Goal: Task Accomplishment & Management: Manage account settings

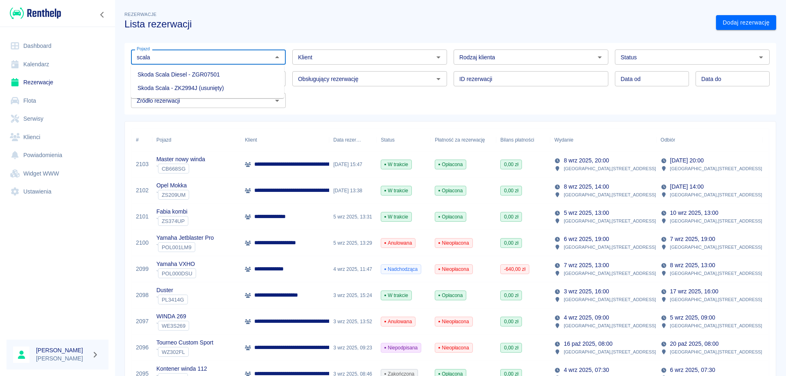
click at [216, 73] on li "Skoda Scala Diesel - ZGR07501" at bounding box center [207, 75] width 153 height 14
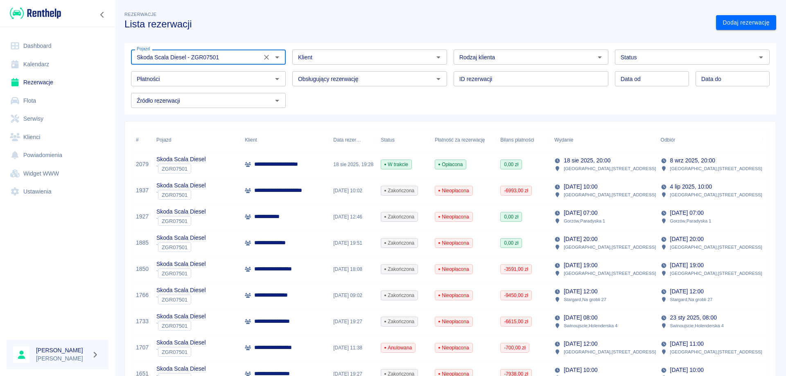
type input "Skoda Scala Diesel - ZGR07501"
click at [284, 165] on p "**********" at bounding box center [281, 164] width 54 height 9
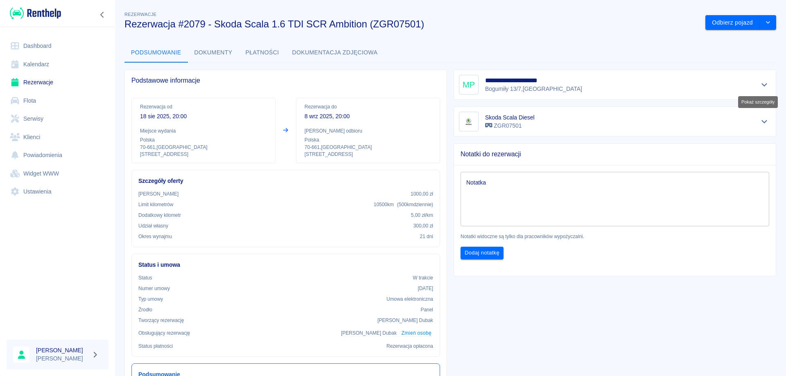
click at [761, 84] on icon "Pokaż szczegóły" at bounding box center [764, 84] width 6 height 3
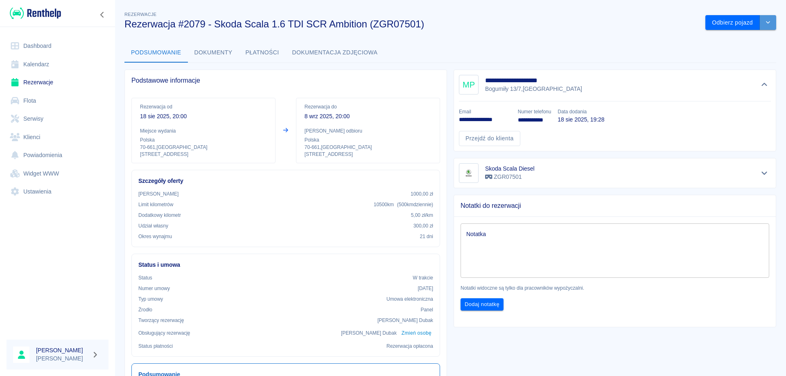
click at [765, 24] on icon "drop-down" at bounding box center [768, 22] width 7 height 5
click at [727, 40] on li "Przedłuż rezerwację" at bounding box center [734, 40] width 64 height 14
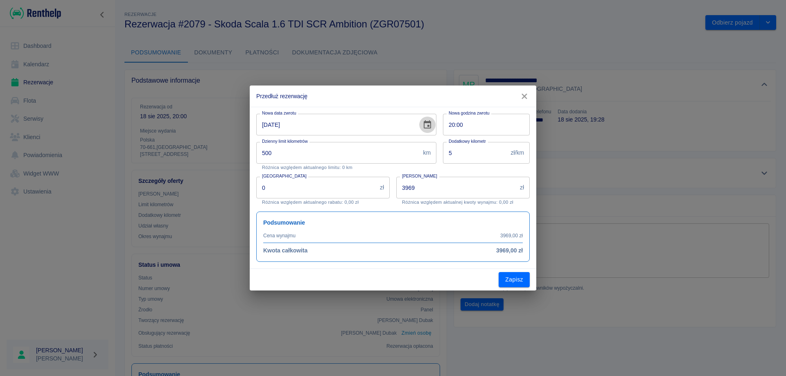
click at [427, 124] on icon "Choose date, selected date is 8 wrz 2025" at bounding box center [427, 125] width 10 height 10
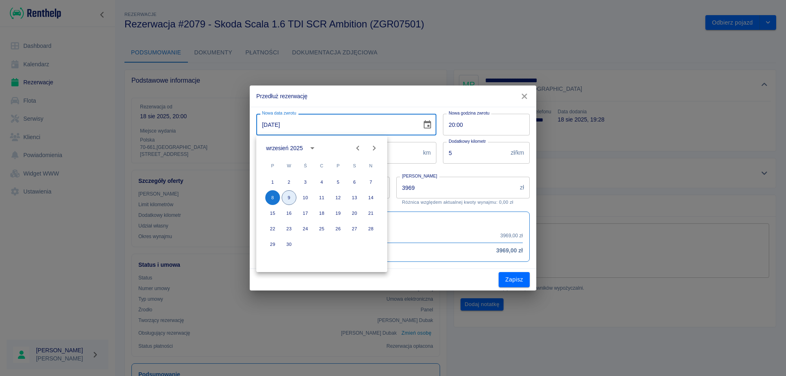
click at [284, 196] on button "9" at bounding box center [289, 197] width 15 height 15
type input "09-09-2025"
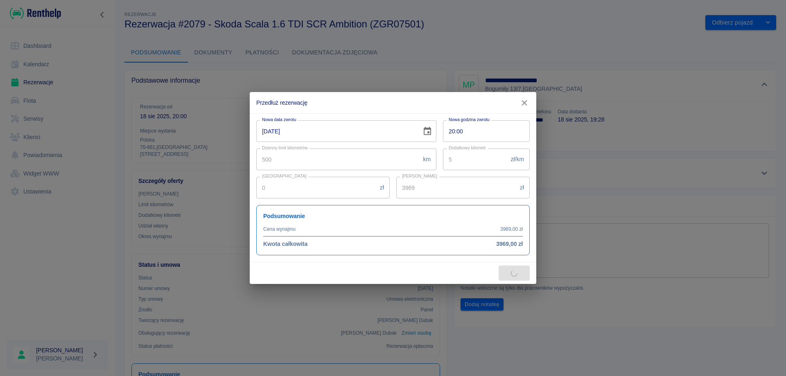
type input "4158"
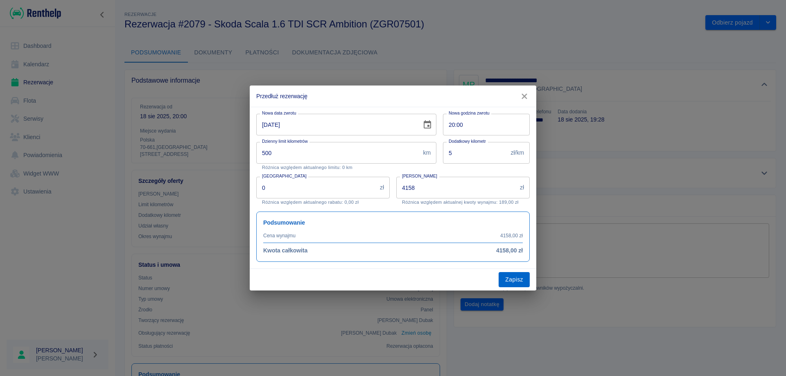
click at [520, 278] on button "Zapisz" at bounding box center [514, 279] width 31 height 15
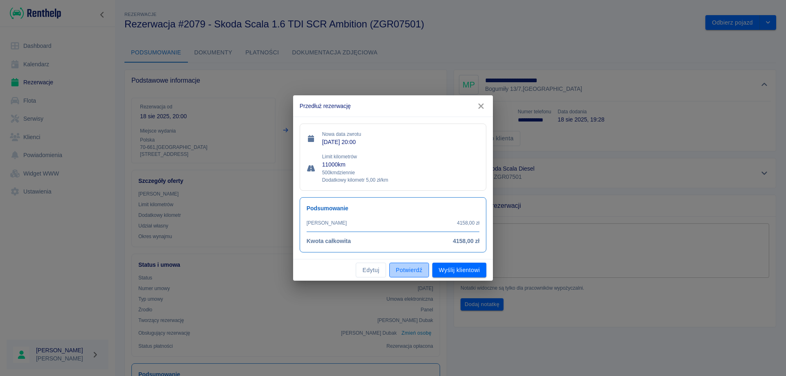
click at [405, 273] on button "Potwierdź" at bounding box center [409, 270] width 40 height 15
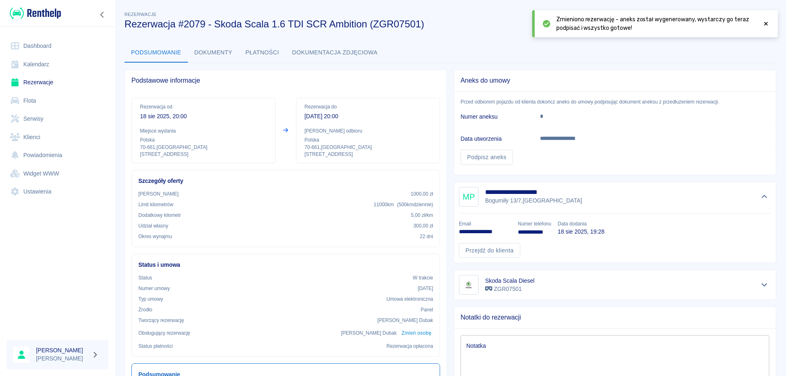
click at [144, 52] on button "Podsumowanie" at bounding box center [155, 53] width 63 height 20
click at [766, 25] on icon at bounding box center [765, 24] width 7 height 6
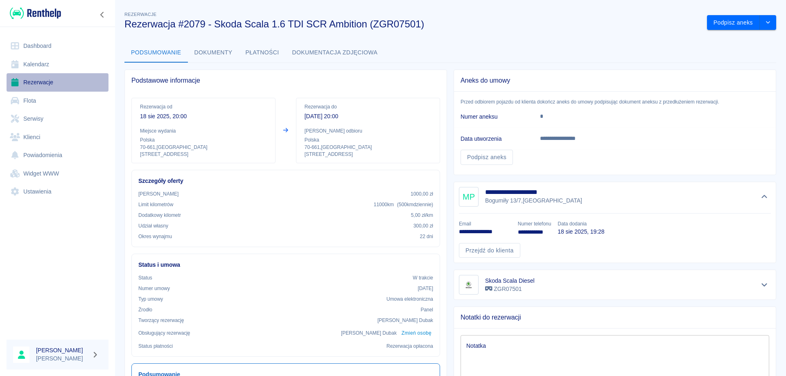
click at [36, 83] on link "Rezerwacje" at bounding box center [58, 82] width 102 height 18
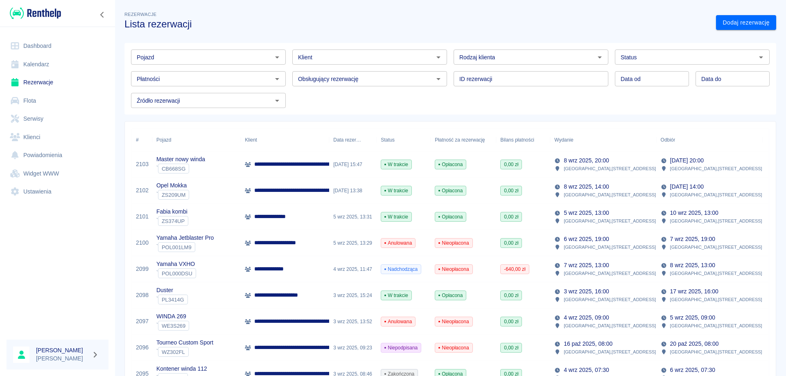
click at [155, 59] on input "Pojazd" at bounding box center [201, 57] width 136 height 10
click at [181, 77] on li "Seat Ibiza - ZS090UH" at bounding box center [207, 75] width 153 height 14
type input "Seat Ibiza - ZS090UH"
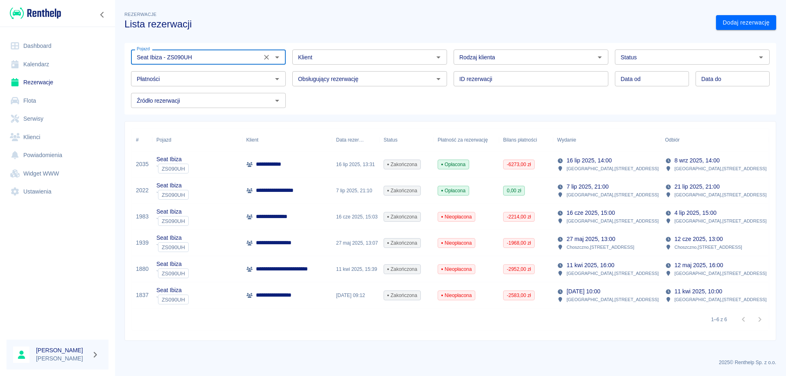
click at [285, 167] on p "**********" at bounding box center [273, 164] width 34 height 9
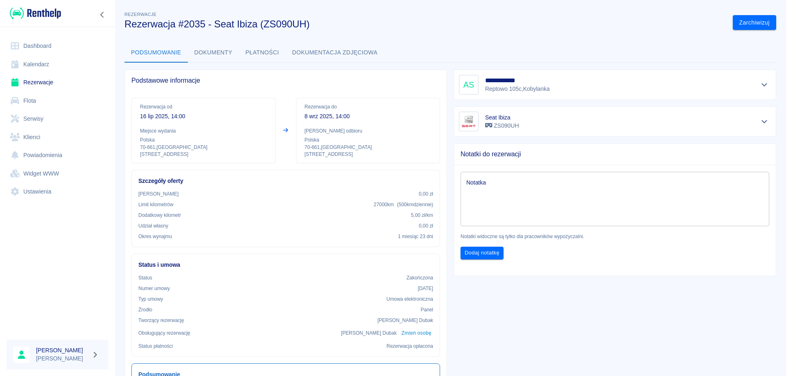
click at [215, 50] on button "Dokumenty" at bounding box center [213, 53] width 51 height 20
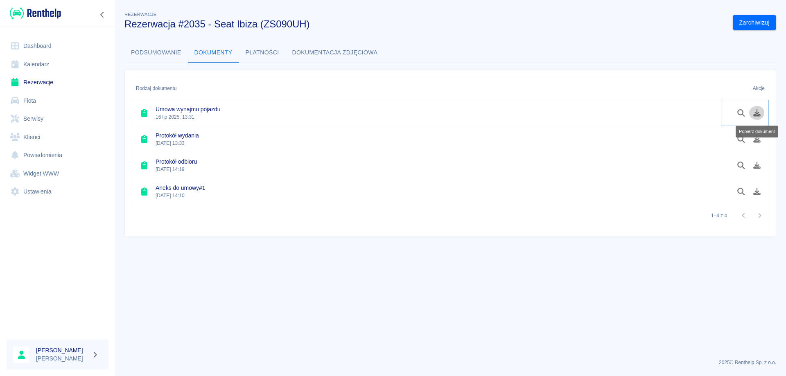
click at [756, 117] on button "Pobierz dokument" at bounding box center [757, 113] width 16 height 14
click at [757, 142] on icon "Pobierz dokument" at bounding box center [756, 138] width 7 height 7
click at [756, 167] on icon "Pobierz dokument" at bounding box center [756, 165] width 7 height 7
click at [754, 193] on icon "Pobierz dokument" at bounding box center [756, 191] width 7 height 7
click at [162, 55] on button "Podsumowanie" at bounding box center [155, 53] width 63 height 20
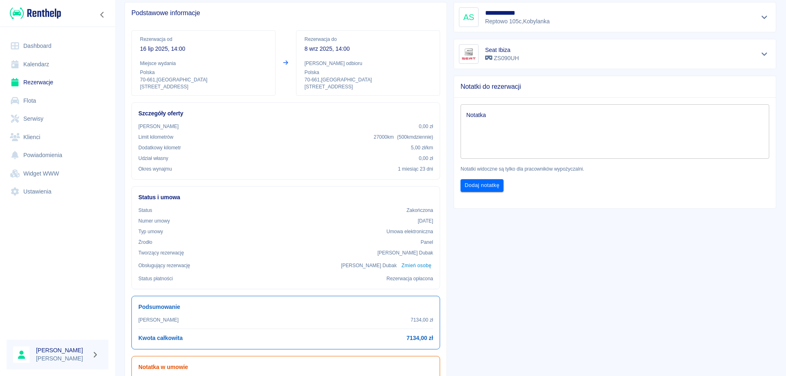
scroll to position [82, 0]
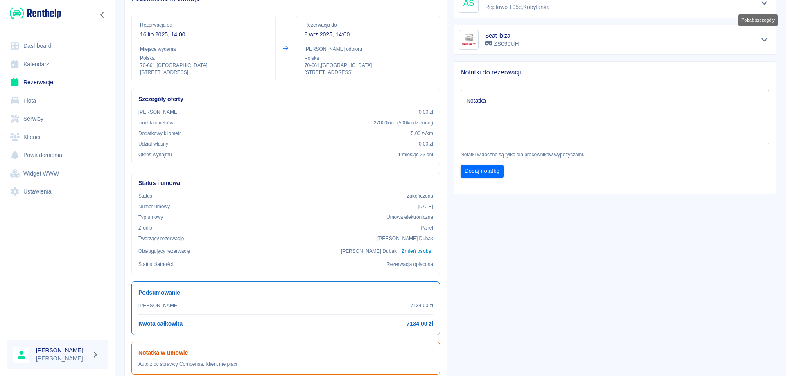
click at [761, 4] on icon "Pokaż szczegóły" at bounding box center [764, 3] width 6 height 3
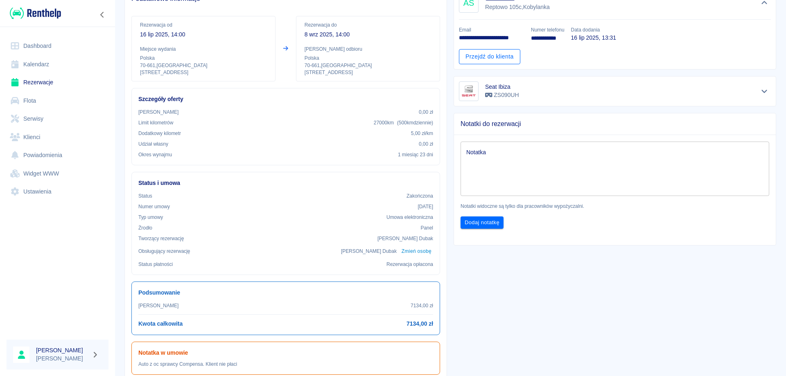
click at [504, 53] on link "Przejdź do klienta" at bounding box center [489, 56] width 61 height 15
